Goal: Transaction & Acquisition: Purchase product/service

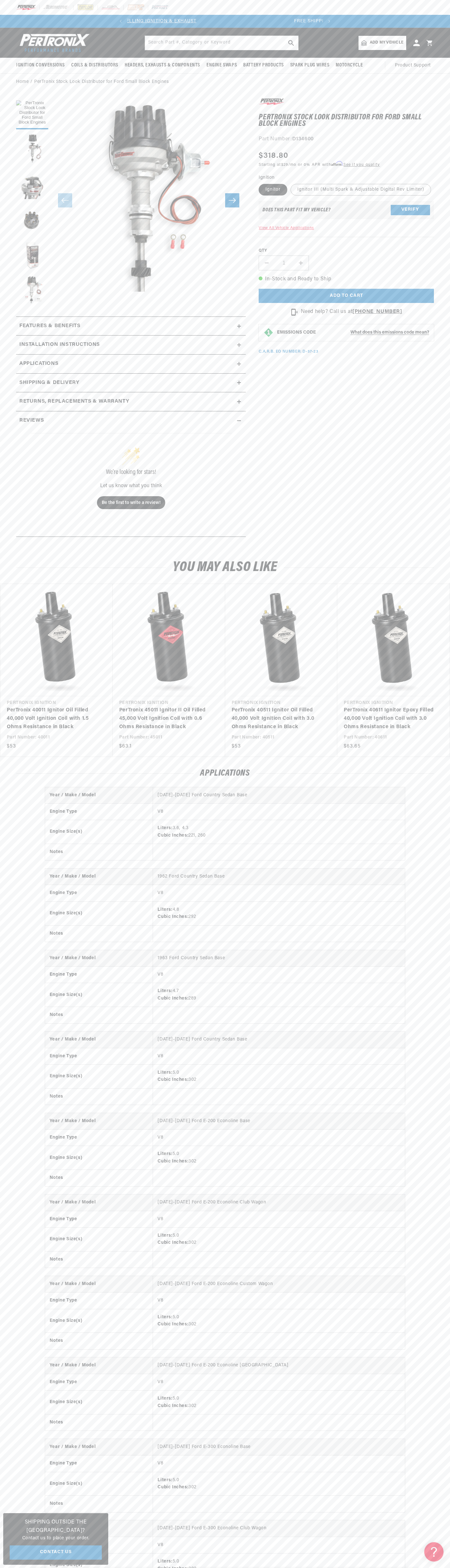
scroll to position [0, 196]
click at [414, 1] on div at bounding box center [225, 7] width 450 height 15
click at [58, 1567] on html "Skip to content Your cart Your cart is empty Get the right parts the first time…" at bounding box center [225, 784] width 450 height 1568
click at [2, 1567] on html "Skip to content Your cart Your cart is empty Get the right parts the first time…" at bounding box center [225, 784] width 450 height 1568
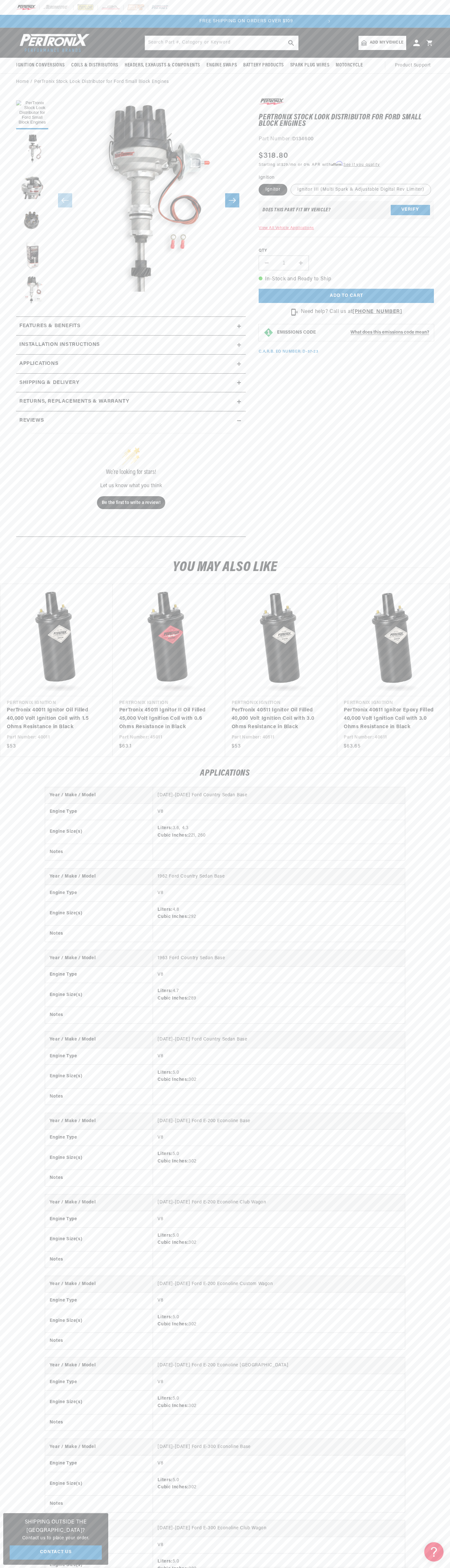
scroll to position [0, 196]
